Goal: Browse casually

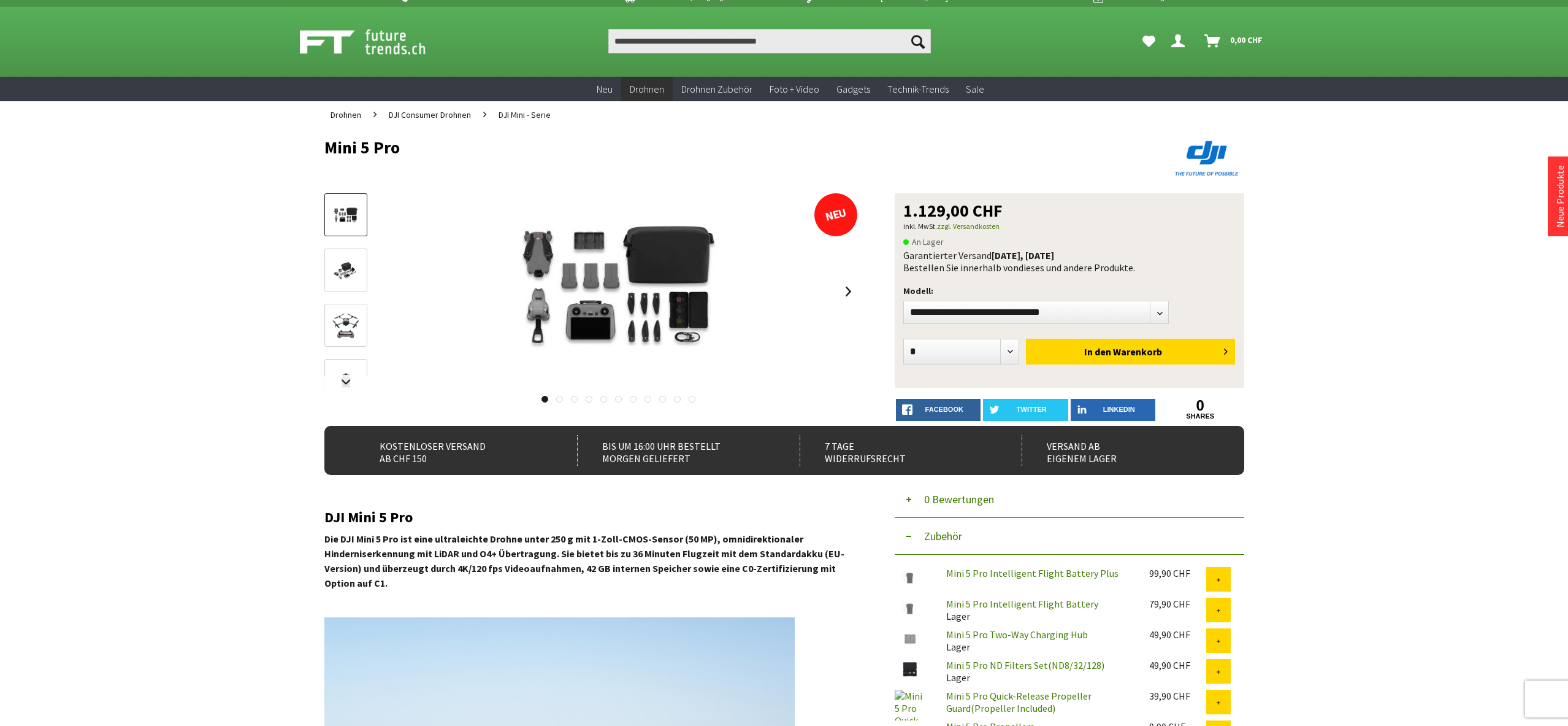
scroll to position [16, 0]
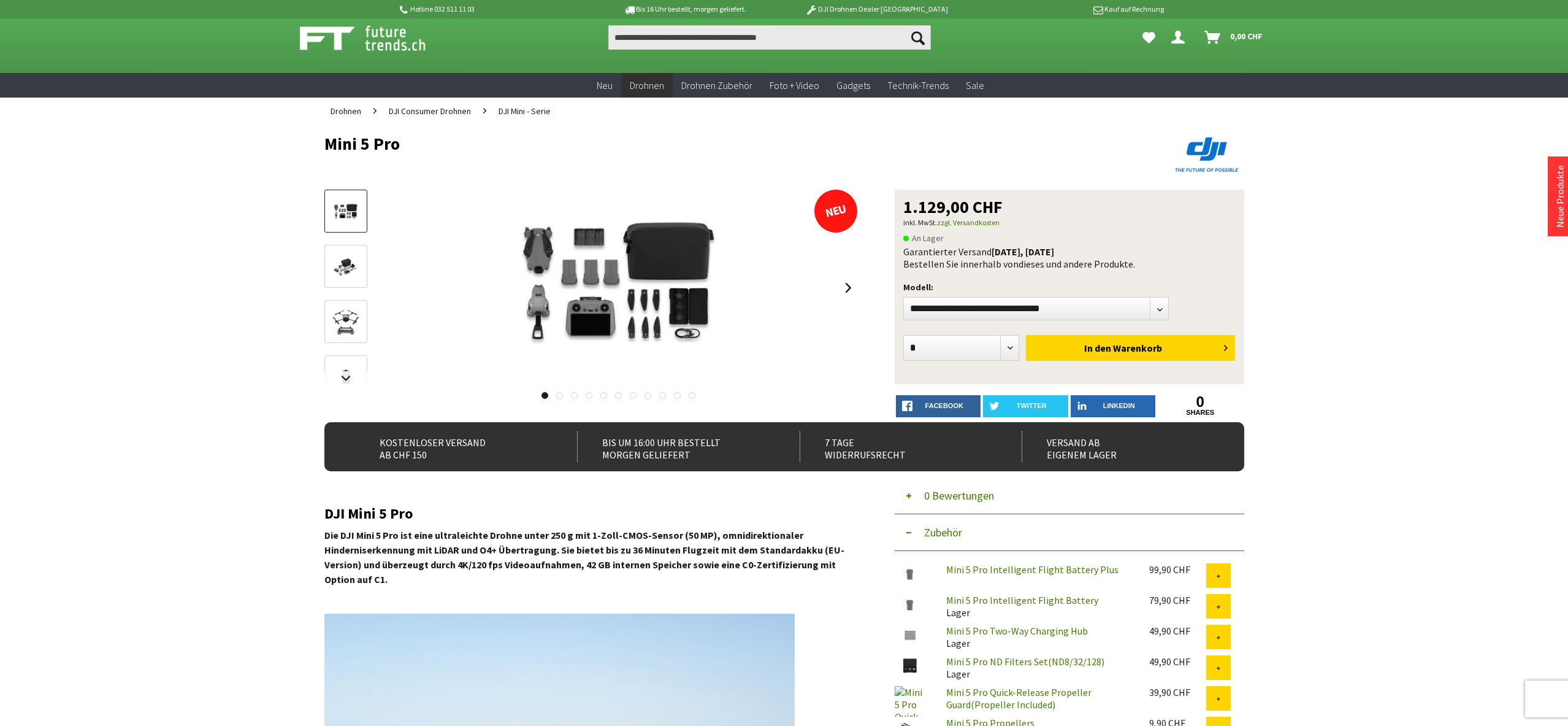
click at [350, 268] on img at bounding box center [346, 267] width 36 height 24
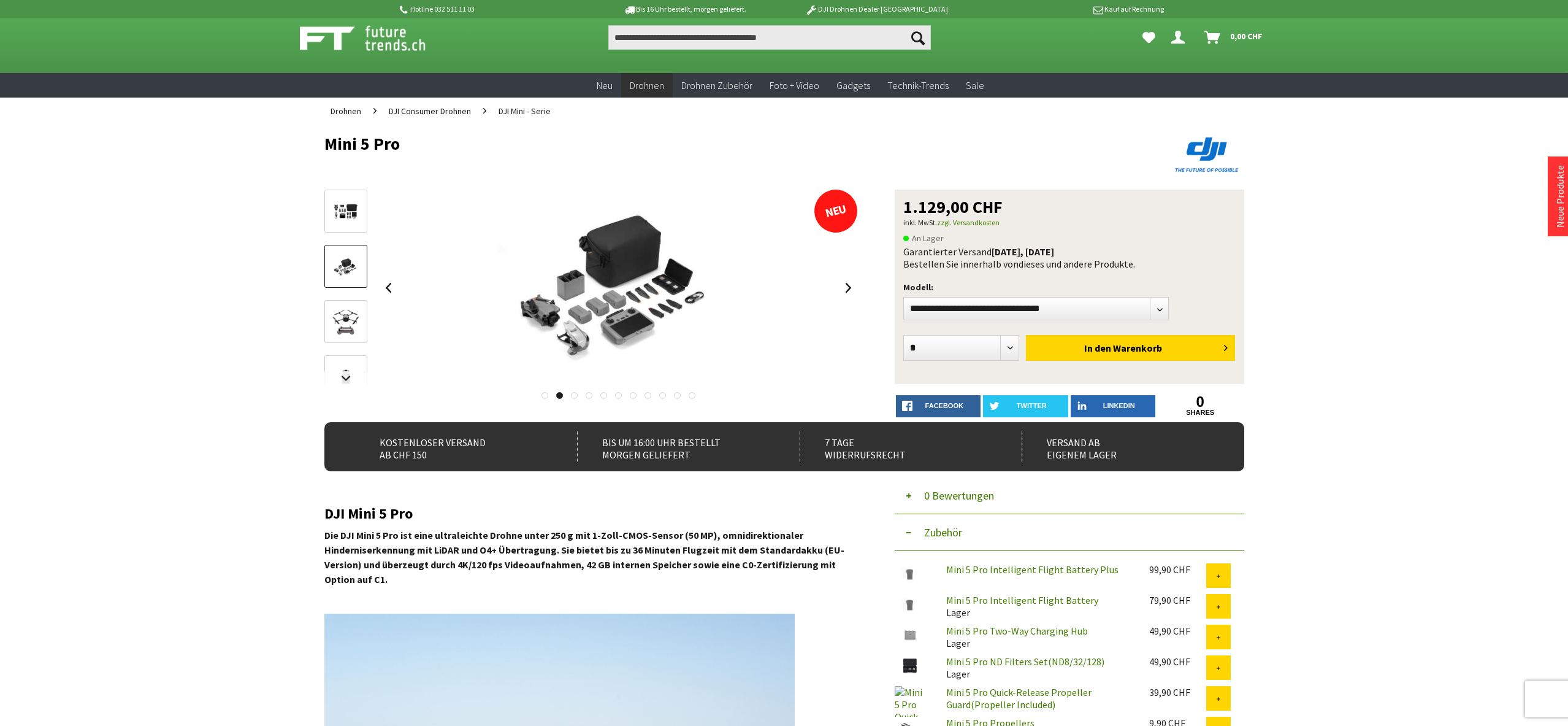
scroll to position [17, 0]
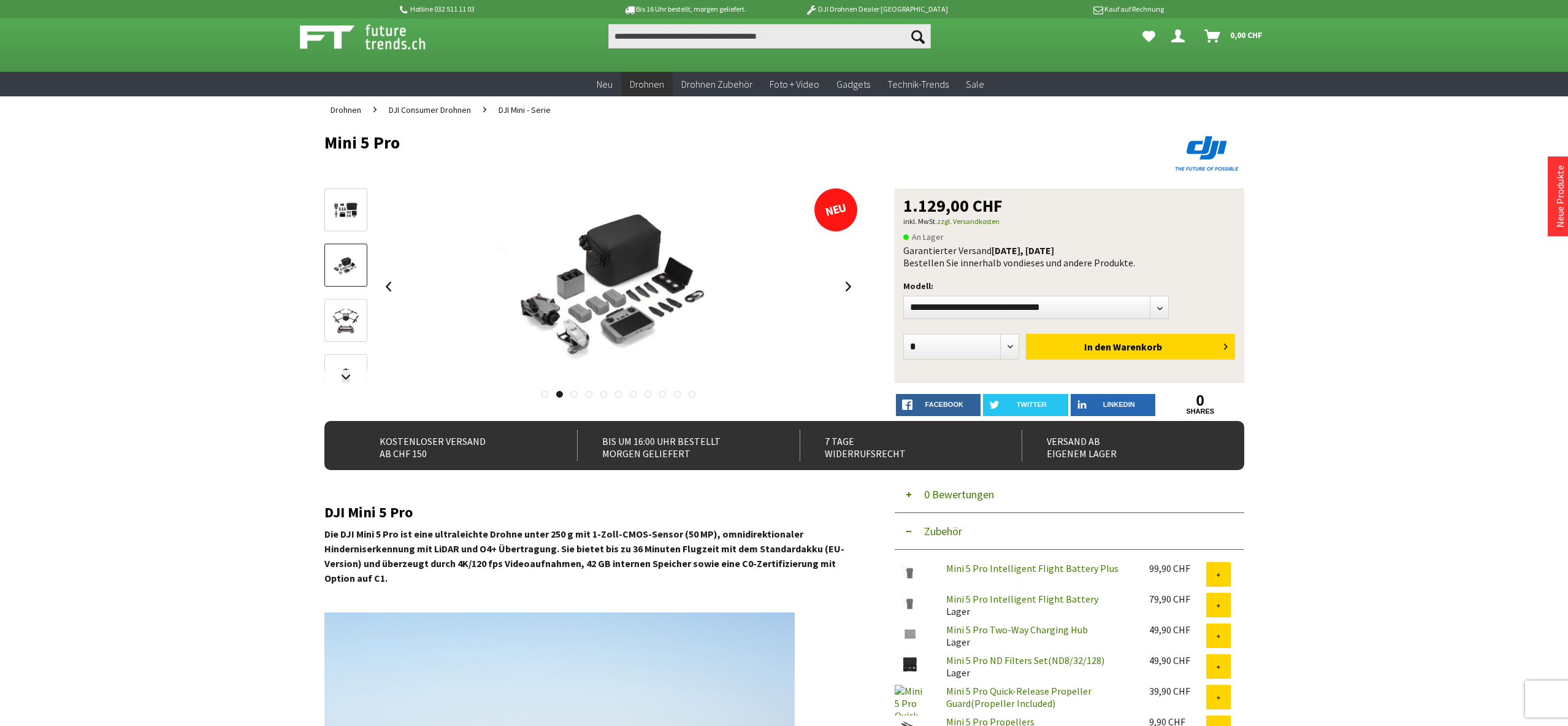
click at [349, 322] on img at bounding box center [346, 321] width 36 height 36
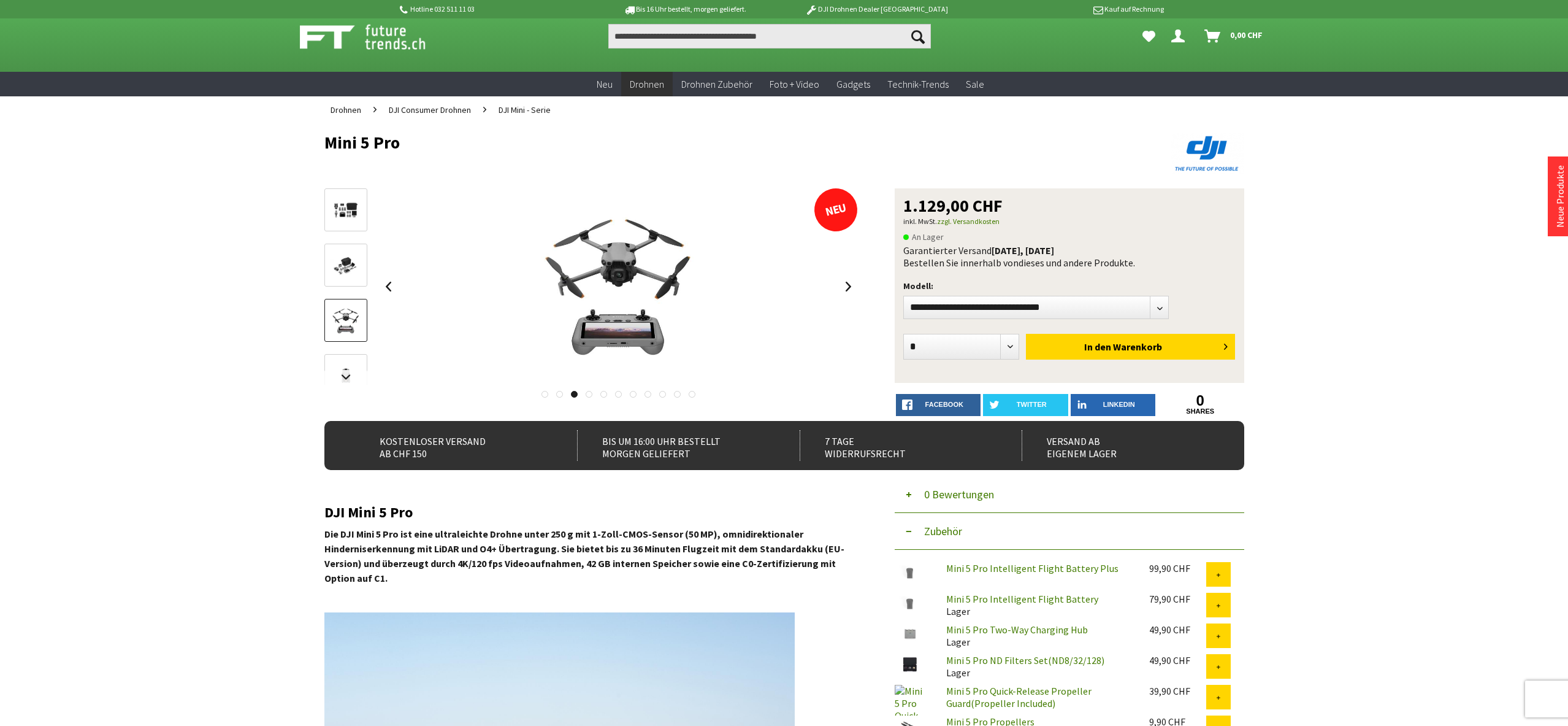
click at [350, 206] on img at bounding box center [346, 210] width 36 height 24
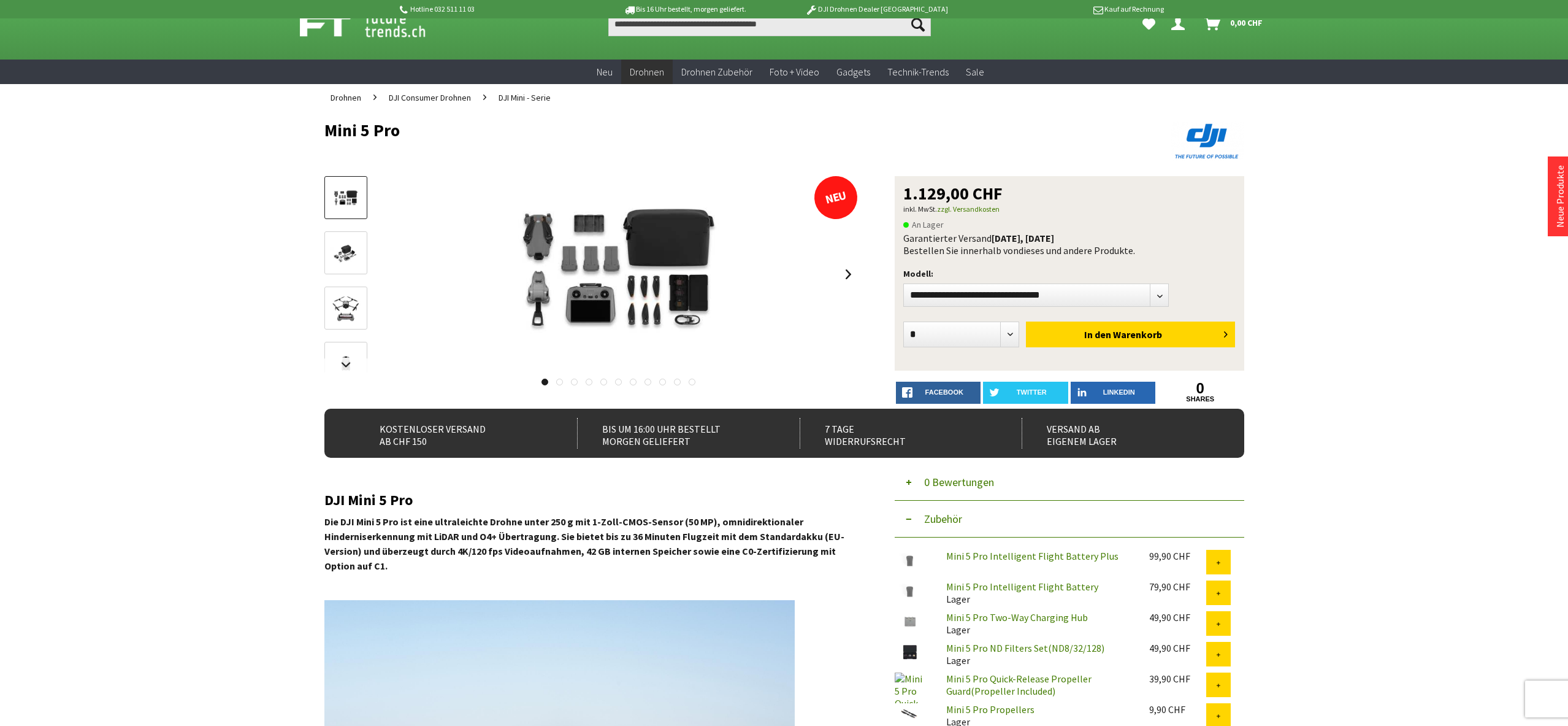
scroll to position [35, 0]
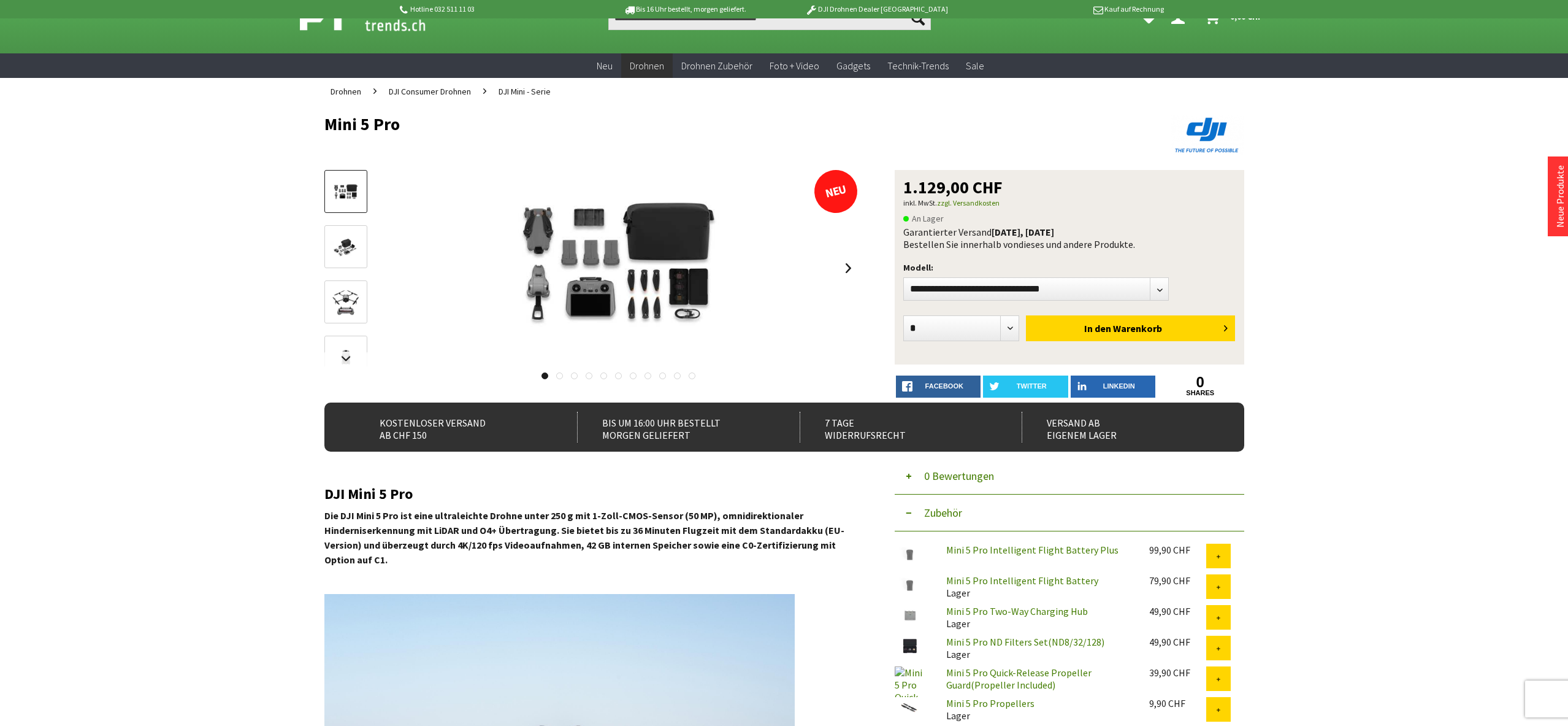
click at [344, 258] on img at bounding box center [346, 247] width 36 height 24
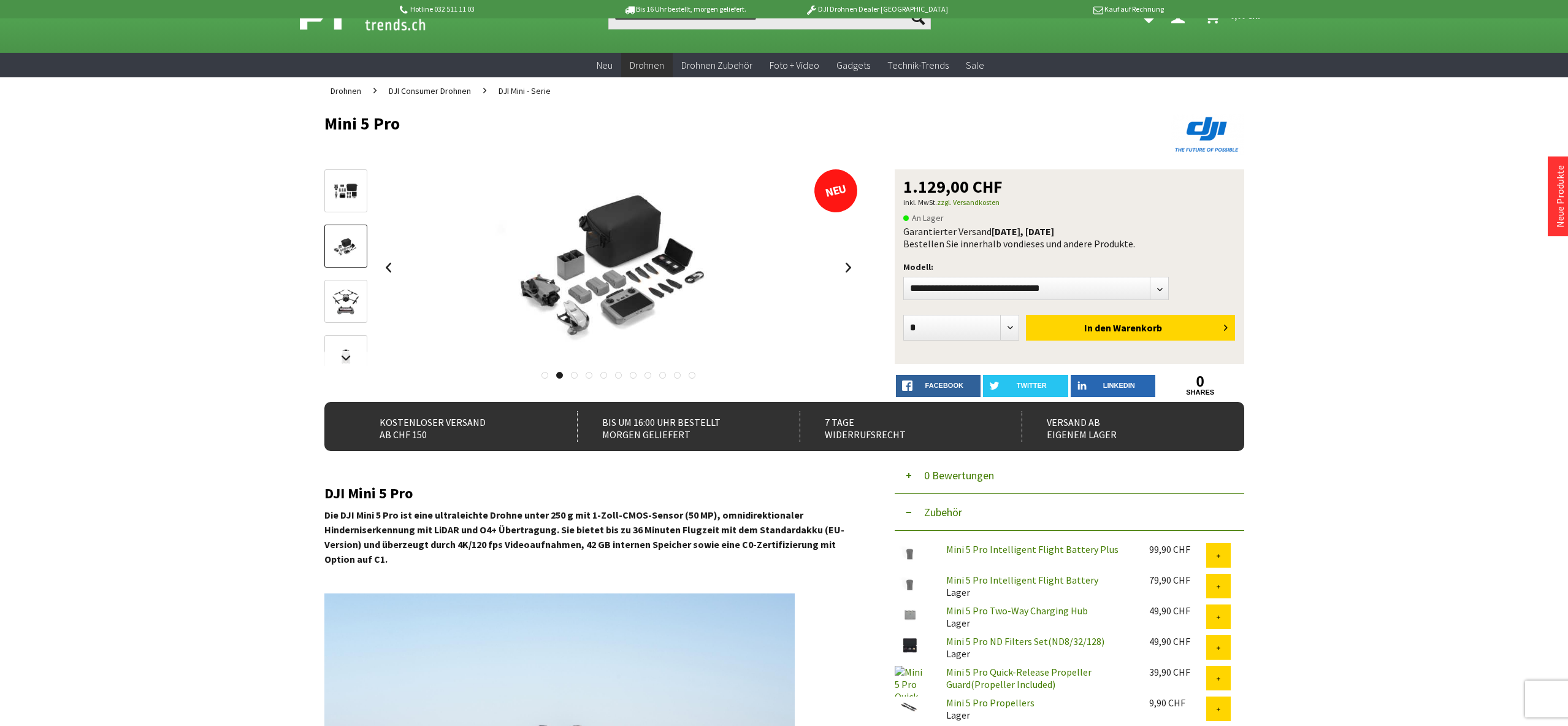
click at [344, 291] on img at bounding box center [346, 302] width 36 height 36
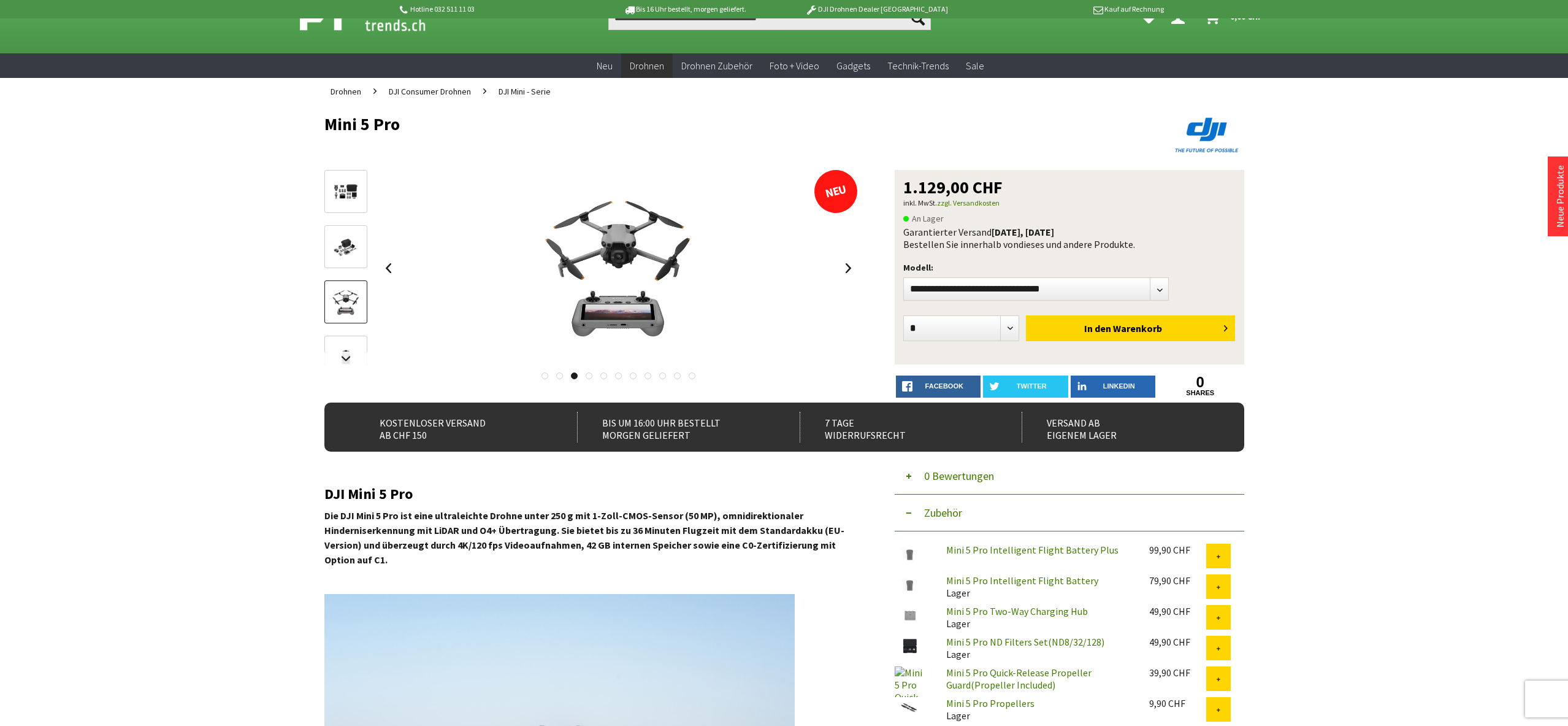
scroll to position [37, 0]
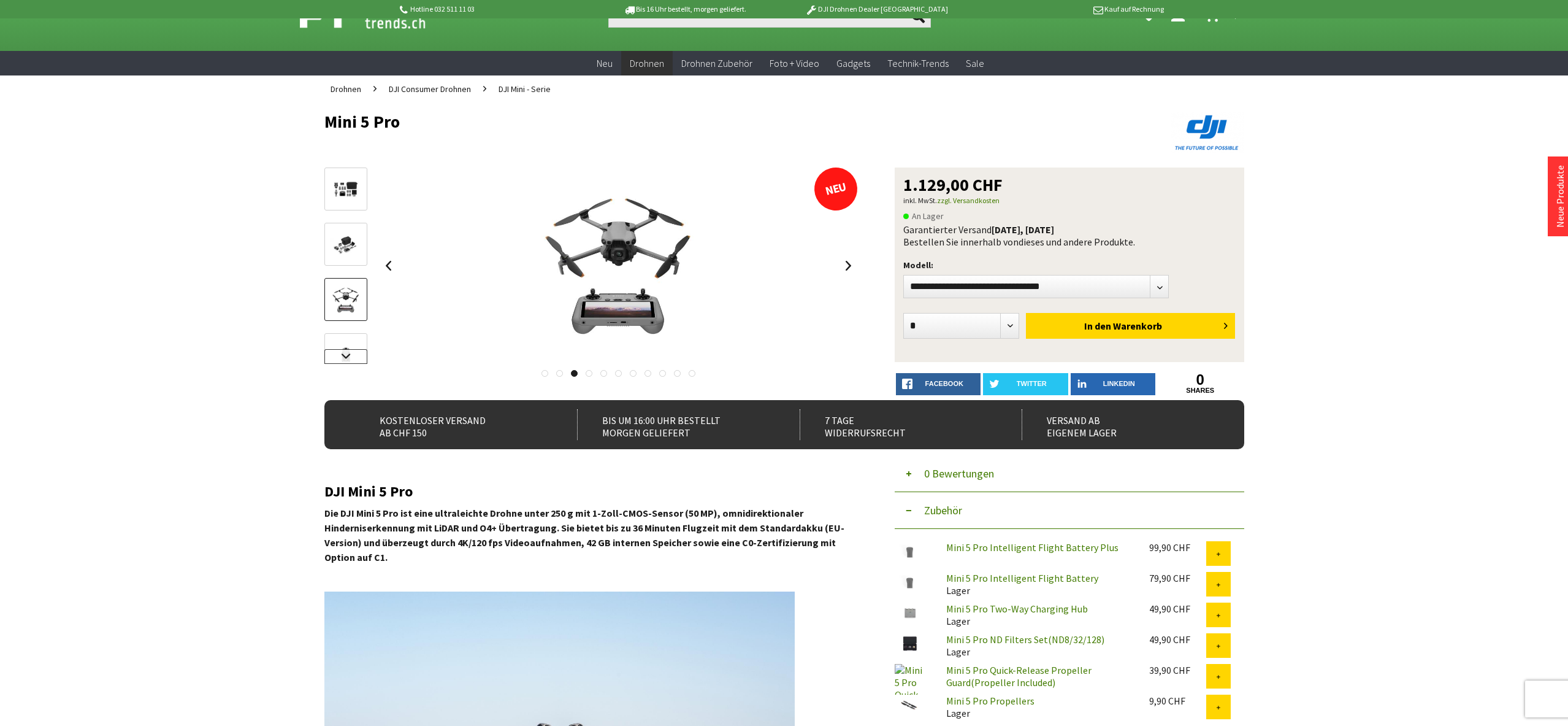
click at [346, 352] on link at bounding box center [346, 356] width 43 height 15
click at [348, 251] on img at bounding box center [346, 256] width 36 height 36
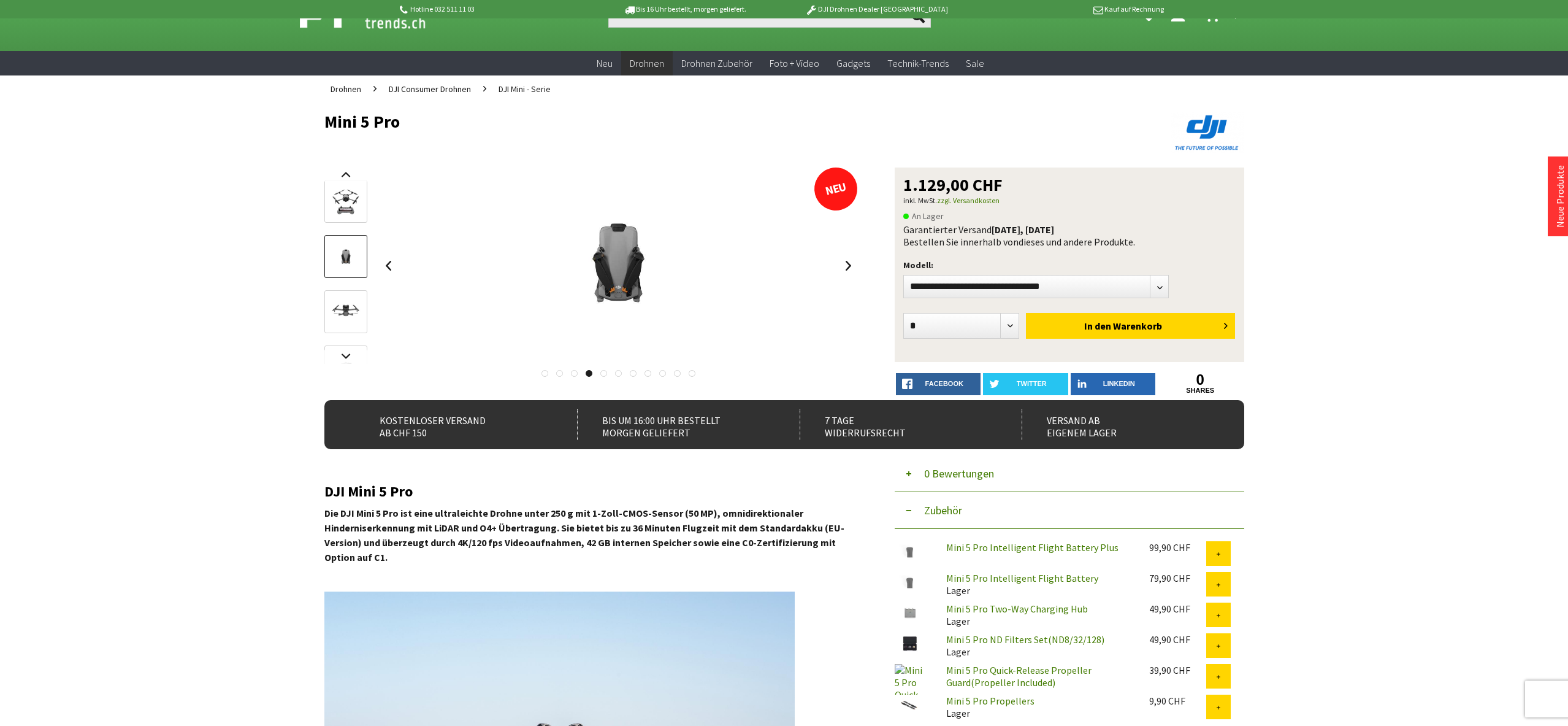
click at [347, 301] on img at bounding box center [346, 312] width 36 height 36
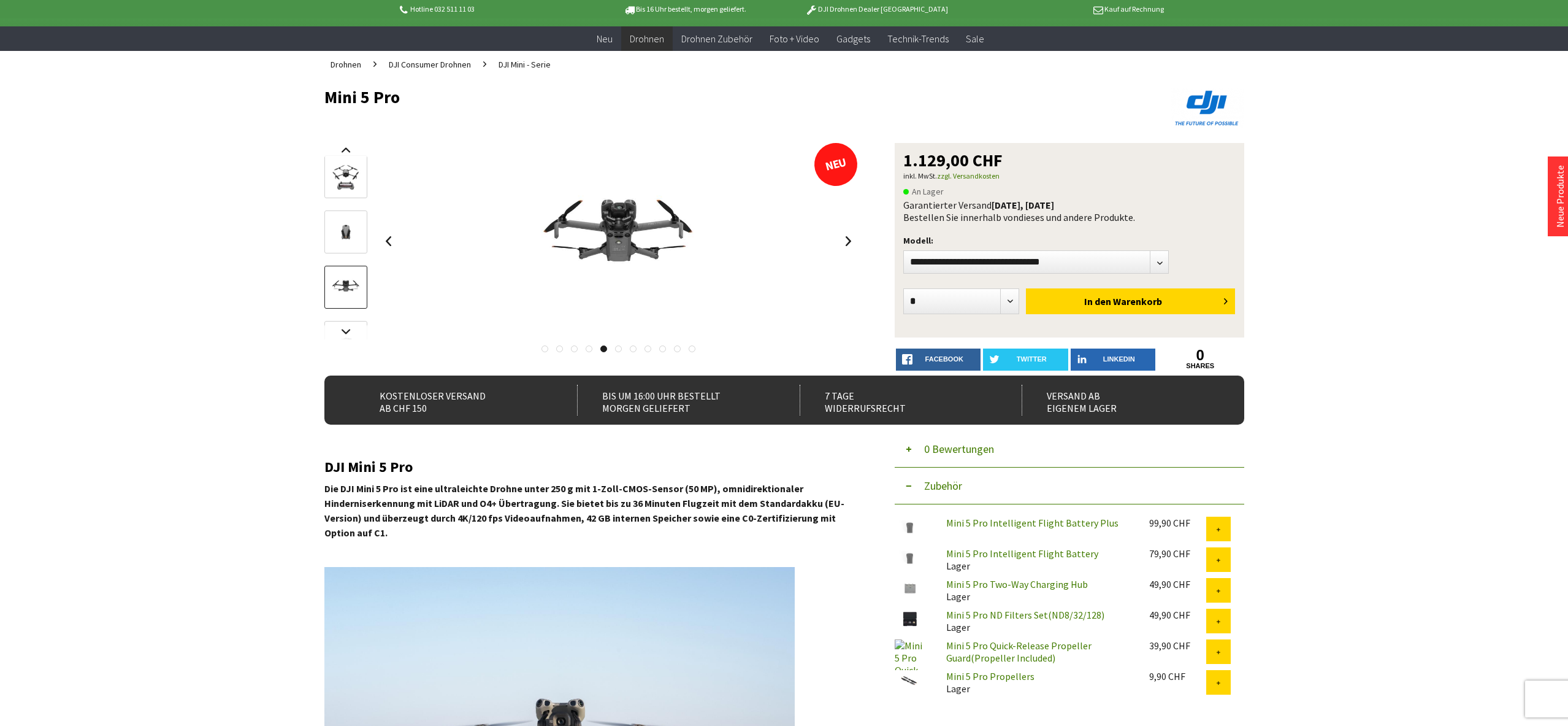
scroll to position [64, 0]
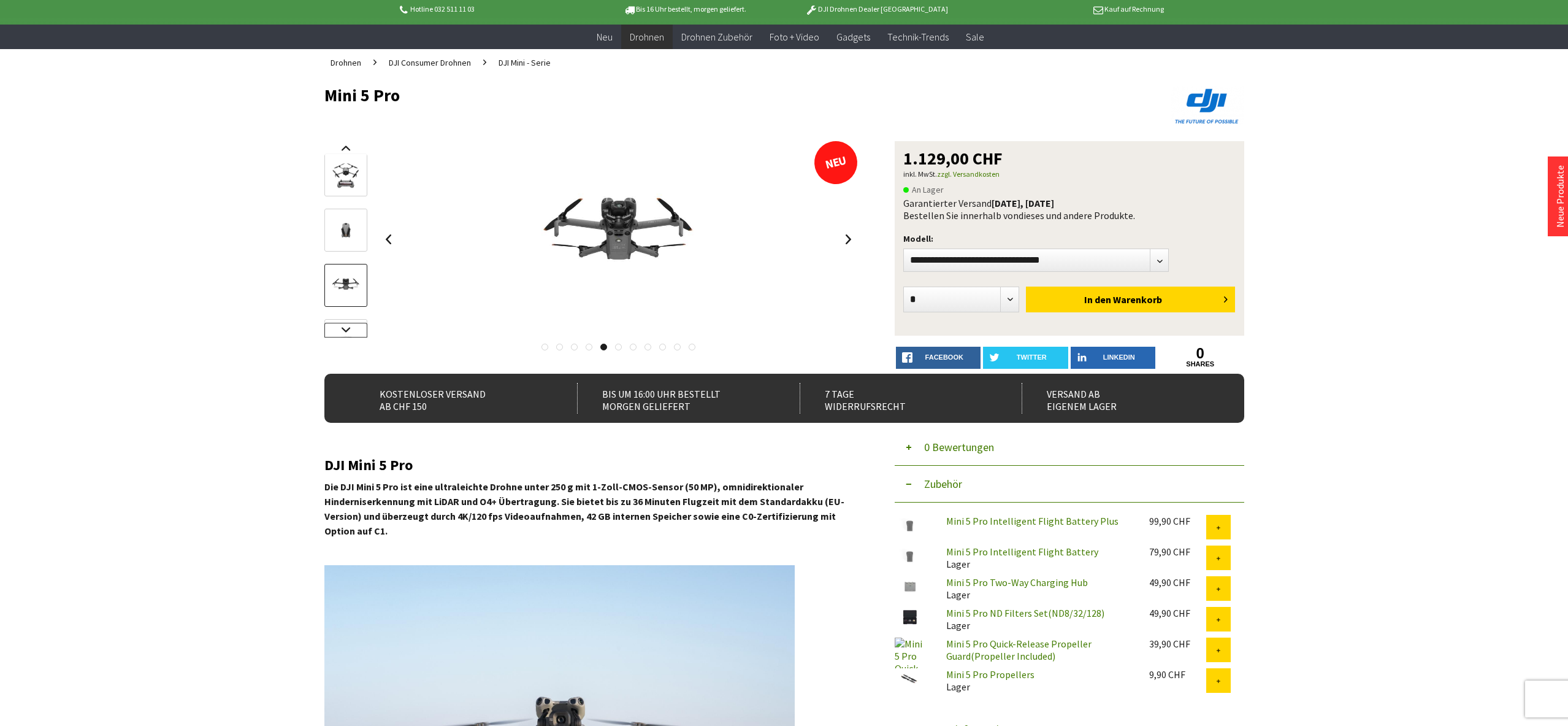
click at [346, 331] on link at bounding box center [346, 330] width 43 height 15
click at [344, 234] on img at bounding box center [346, 242] width 36 height 36
click at [346, 294] on img at bounding box center [346, 298] width 36 height 36
click at [346, 325] on link at bounding box center [346, 330] width 43 height 15
click at [348, 256] on img at bounding box center [346, 255] width 36 height 36
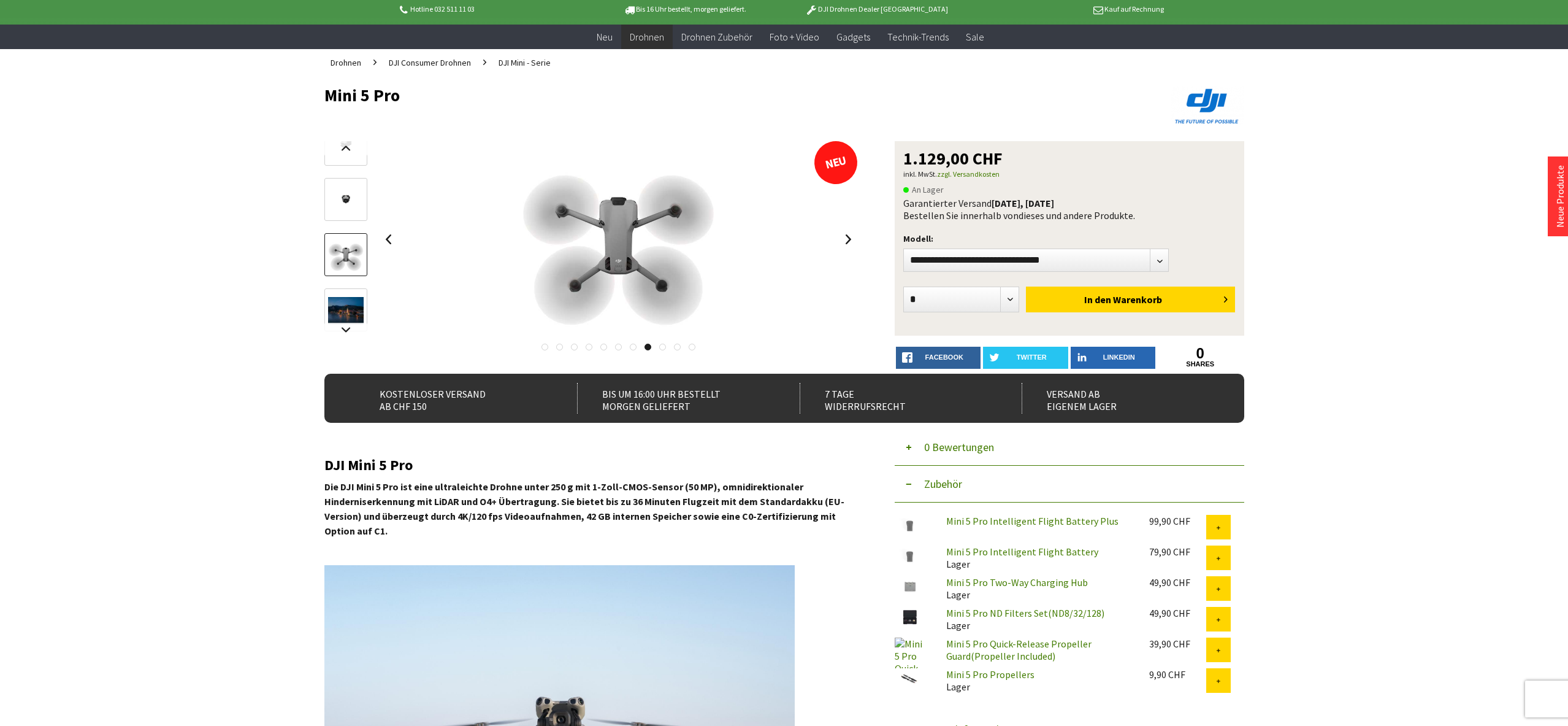
scroll to position [67, 0]
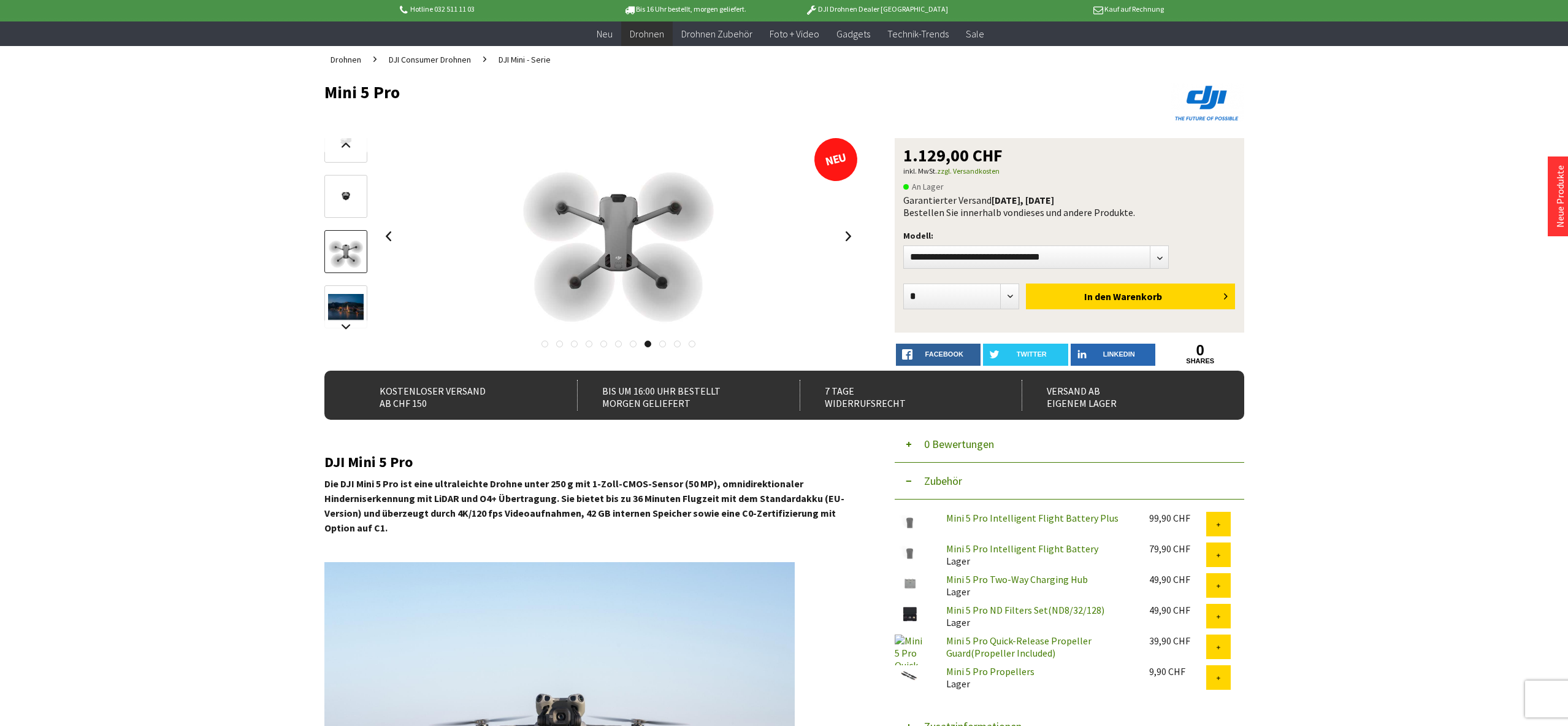
click at [346, 303] on img at bounding box center [346, 307] width 36 height 27
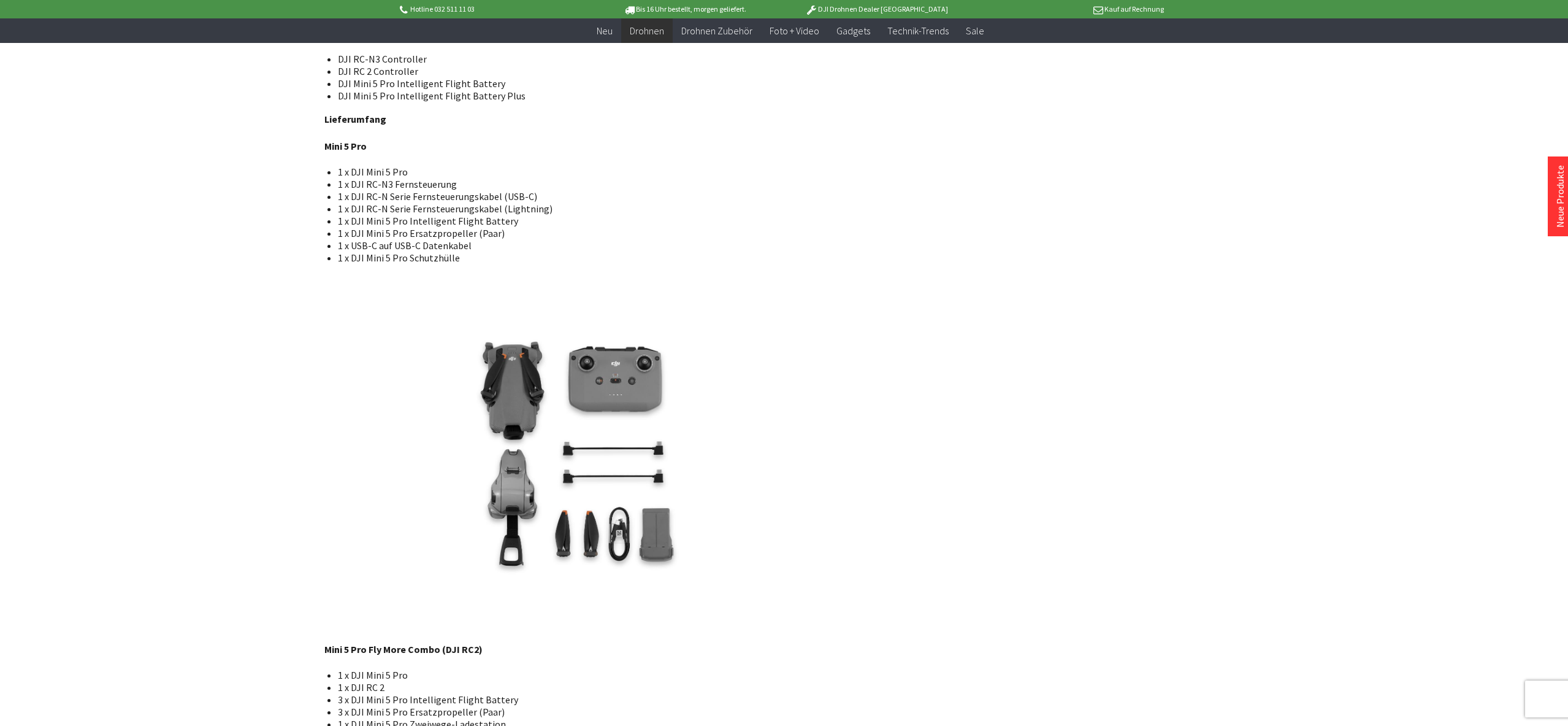
scroll to position [2025, 0]
